Goal: Information Seeking & Learning: Learn about a topic

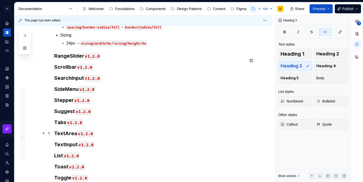
scroll to position [11158, 0]
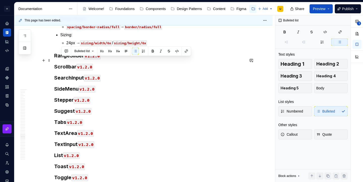
drag, startPoint x: 90, startPoint y: 76, endPoint x: 61, endPoint y: 61, distance: 33.0
copy li "Fill: aliasToken/action/secondary/idle → color/surface/brand-1/medium aliasToke…"
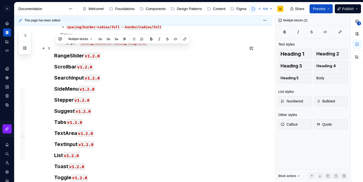
drag, startPoint x: 93, startPoint y: 76, endPoint x: 55, endPoint y: 47, distance: 47.8
copy div "🔧 Ajuste de tokens: Fill: aliasToken/action/secondary/idle → color/surface/bran…"
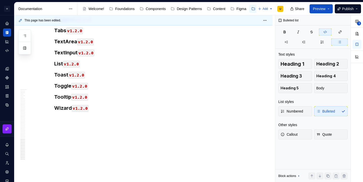
scroll to position [11367, 0]
click at [92, 78] on h3 "Toast v1.2.0" at bounding box center [149, 74] width 191 height 7
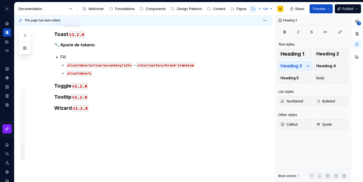
scroll to position [11406, 0]
click at [97, 76] on p "aliasToken/a" at bounding box center [155, 73] width 179 height 6
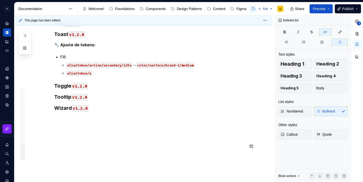
type textarea "*"
